Goal: Task Accomplishment & Management: Use online tool/utility

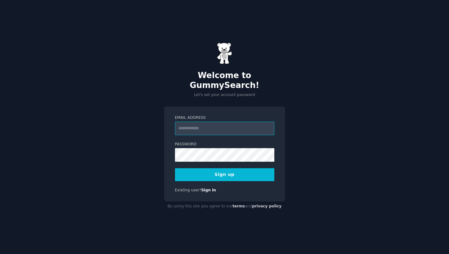
paste input "**********"
type input "**********"
click at [242, 174] on button "Sign up" at bounding box center [224, 174] width 99 height 13
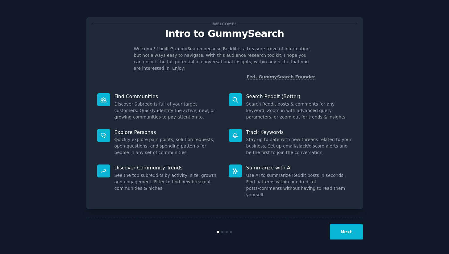
click at [346, 234] on button "Next" at bounding box center [346, 231] width 33 height 15
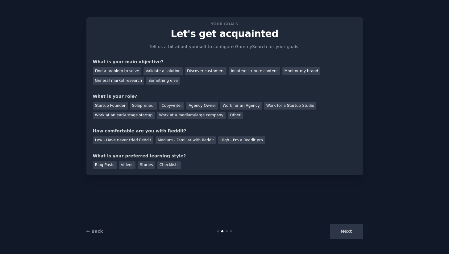
click at [346, 234] on div "Next" at bounding box center [317, 231] width 92 height 15
click at [202, 72] on div "Discover customers" at bounding box center [206, 71] width 42 height 8
click at [239, 72] on div "Ideate/distribute content" at bounding box center [254, 71] width 51 height 8
click at [206, 72] on div "Discover customers" at bounding box center [206, 71] width 42 height 8
click at [116, 108] on div "Startup Founder" at bounding box center [110, 106] width 35 height 8
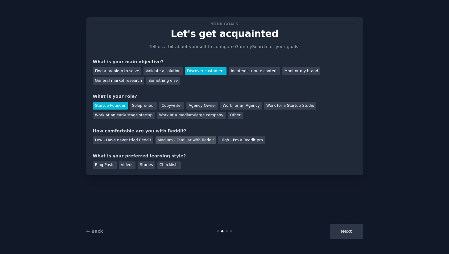
click at [192, 143] on div "Medium - Familiar with Reddit" at bounding box center [186, 140] width 61 height 8
click at [172, 165] on div "Checklists" at bounding box center [168, 165] width 23 height 8
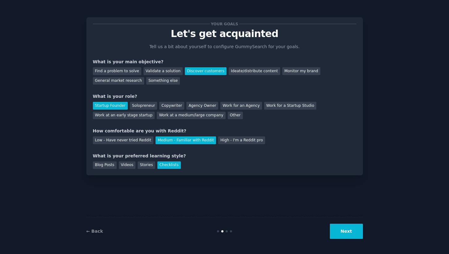
click at [339, 232] on button "Next" at bounding box center [346, 231] width 33 height 15
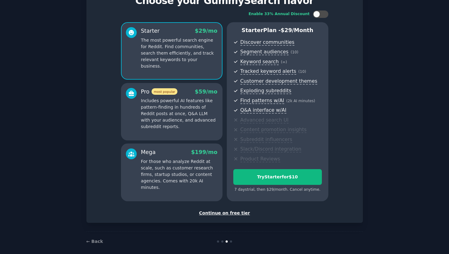
scroll to position [39, 0]
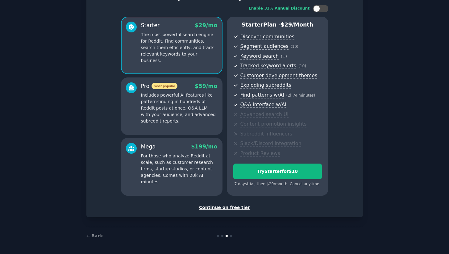
click at [225, 206] on div "Continue on free tier" at bounding box center [225, 207] width 264 height 6
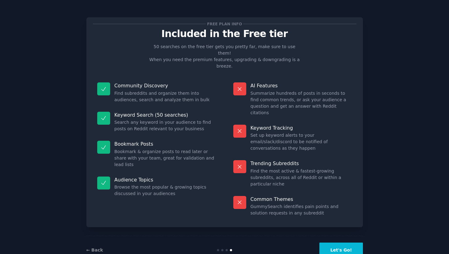
click at [346, 243] on button "Let's Go!" at bounding box center [341, 250] width 43 height 15
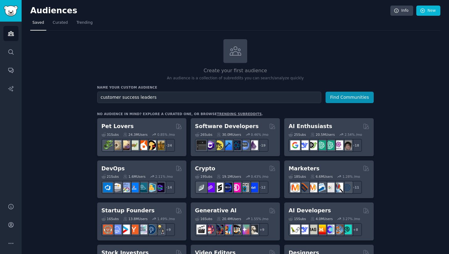
type input "customer success leaders"
click at [326, 92] on button "Find Communities" at bounding box center [350, 97] width 48 height 11
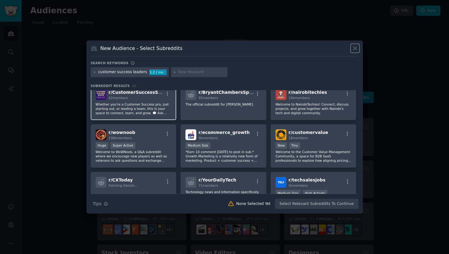
scroll to position [100, 0]
